Goal: Navigation & Orientation: Find specific page/section

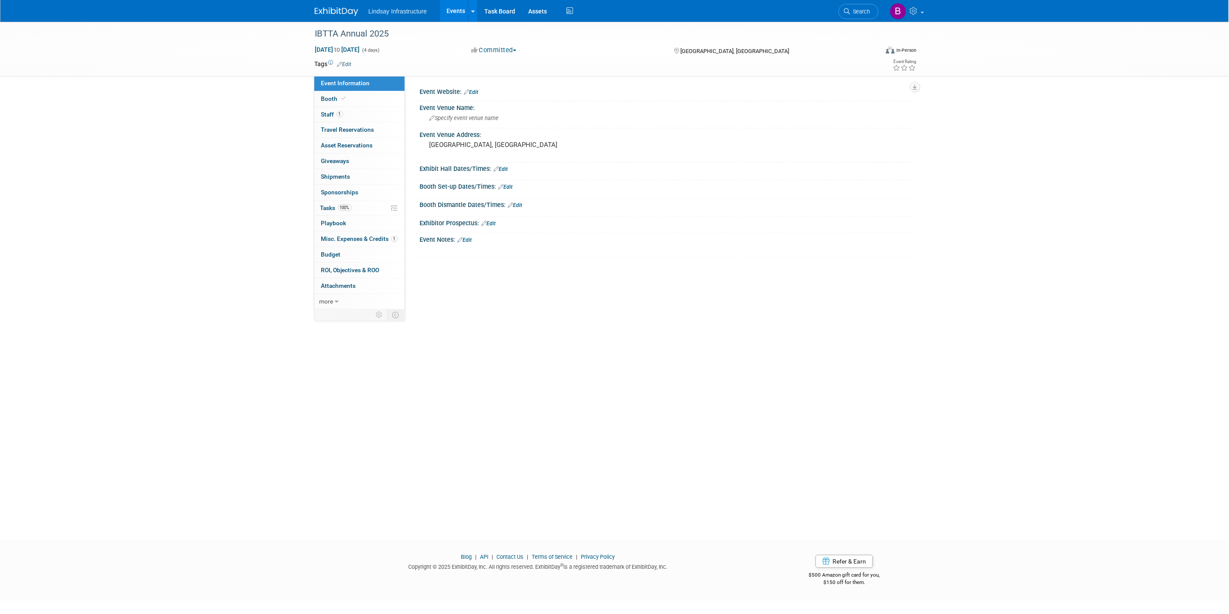
click at [458, 10] on link "Events" at bounding box center [456, 11] width 32 height 22
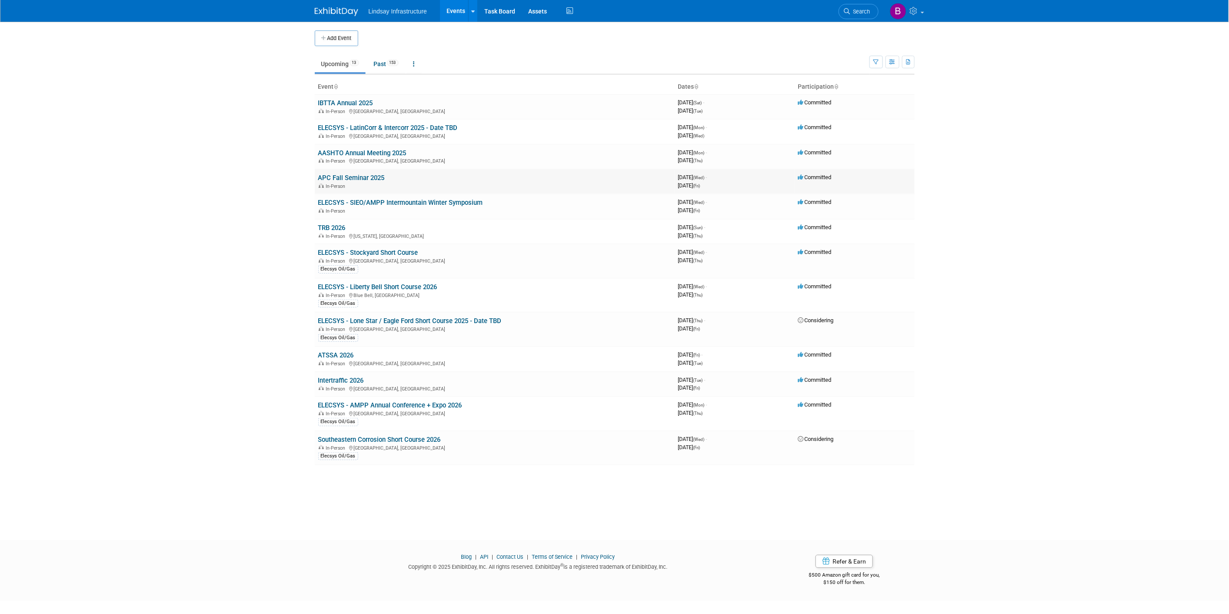
click at [333, 175] on link "APC Fall Seminar 2025" at bounding box center [351, 178] width 67 height 8
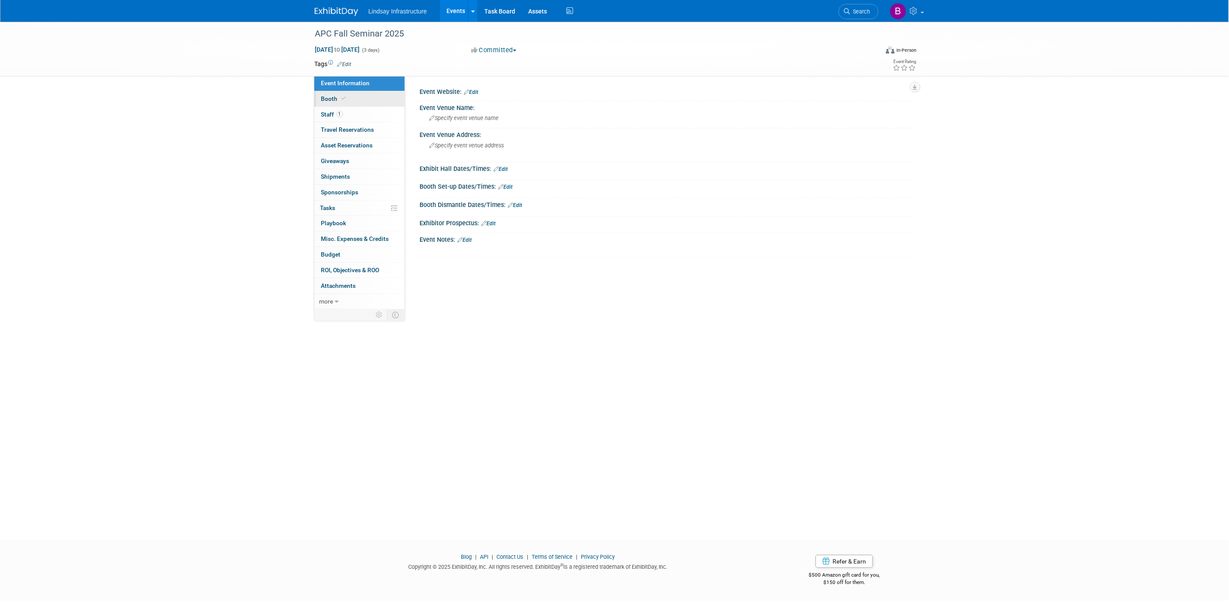
click at [351, 96] on link "Booth" at bounding box center [359, 98] width 90 height 15
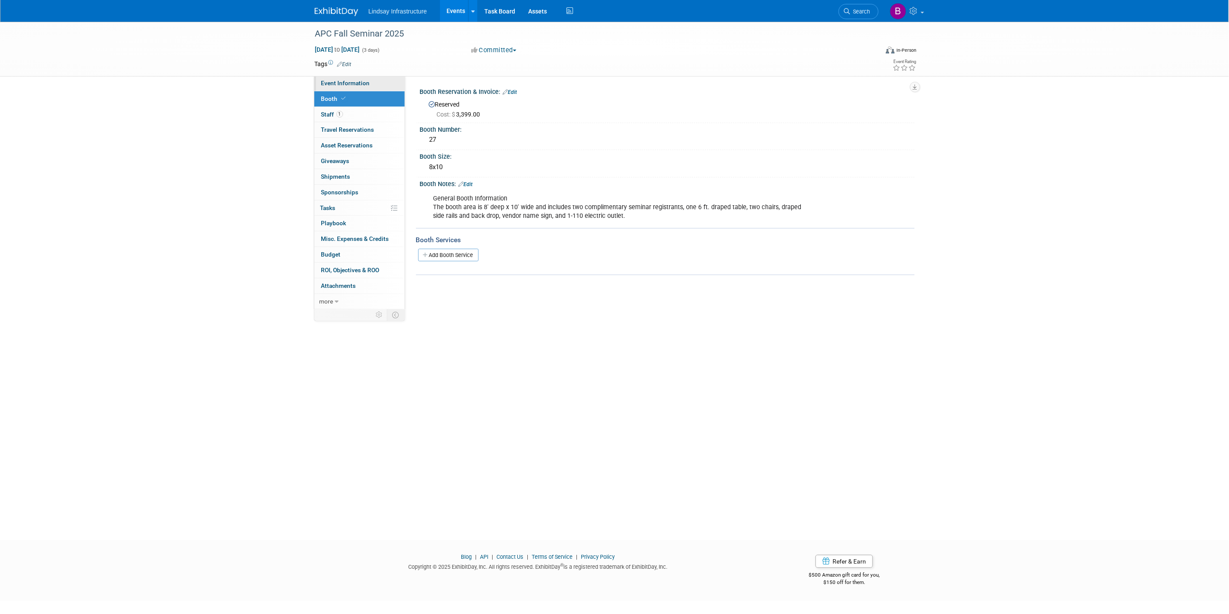
click at [357, 81] on span "Event Information" at bounding box center [345, 83] width 49 height 7
